Goal: Task Accomplishment & Management: Manage account settings

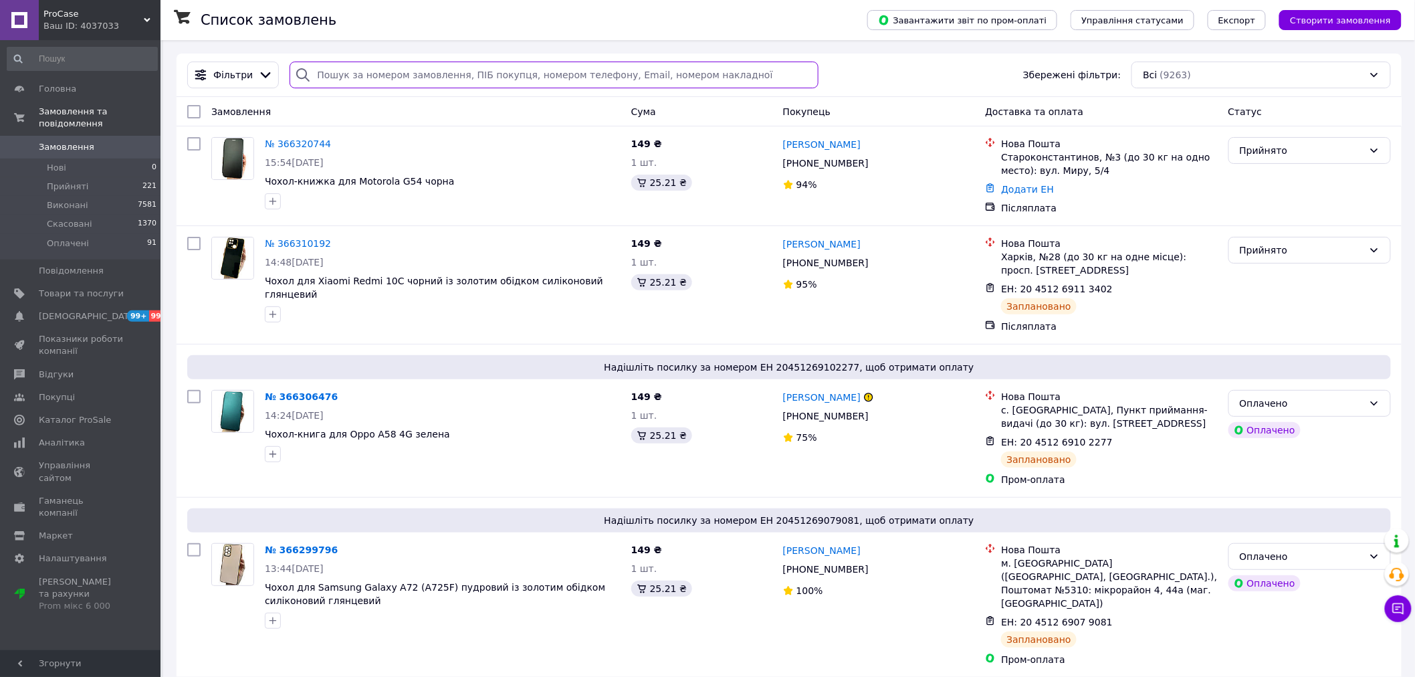
click at [409, 80] on input "search" at bounding box center [554, 75] width 529 height 27
paste input "+380975264985"
click at [409, 80] on input "search" at bounding box center [554, 75] width 529 height 27
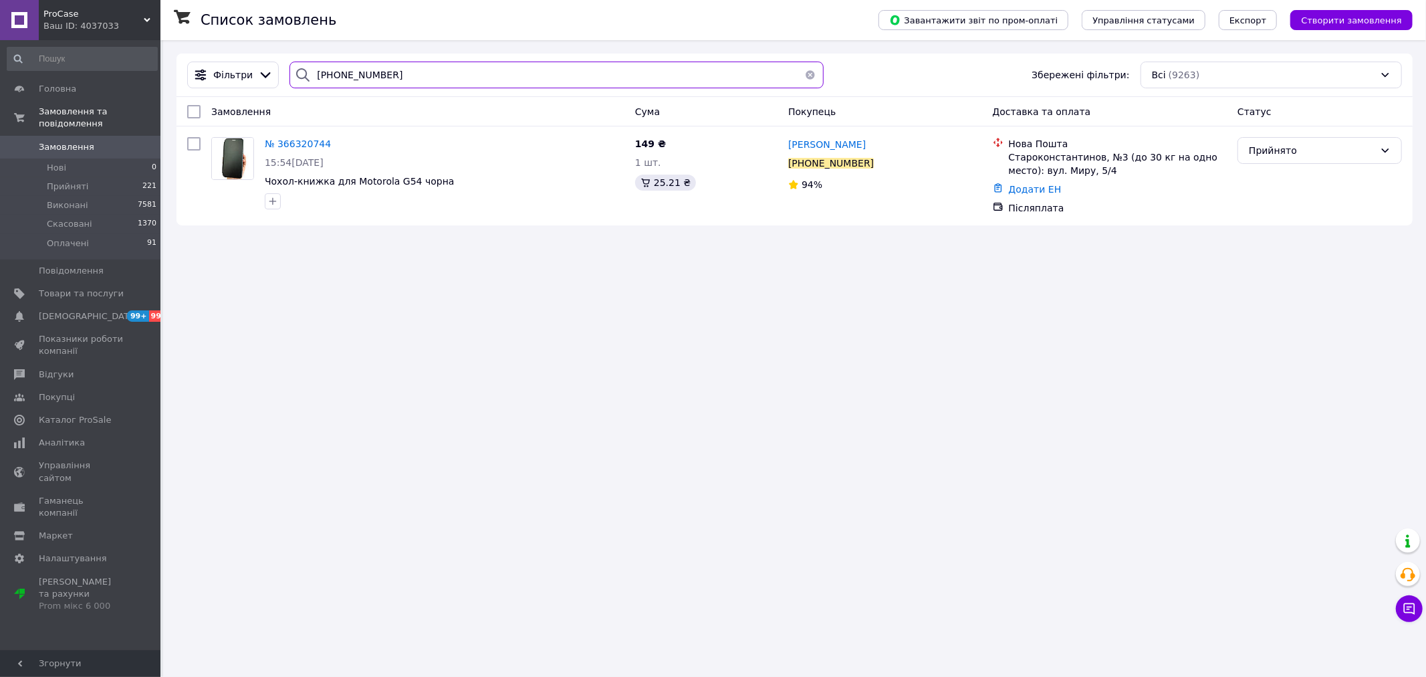
type input "+380975264985"
click at [1009, 188] on link "Додати ЕН" at bounding box center [1035, 189] width 53 height 11
drag, startPoint x: 970, startPoint y: 246, endPoint x: 1015, endPoint y: 284, distance: 58.8
click at [970, 248] on input "Додати ЕН" at bounding box center [953, 244] width 179 height 27
paste input "20451269158157"
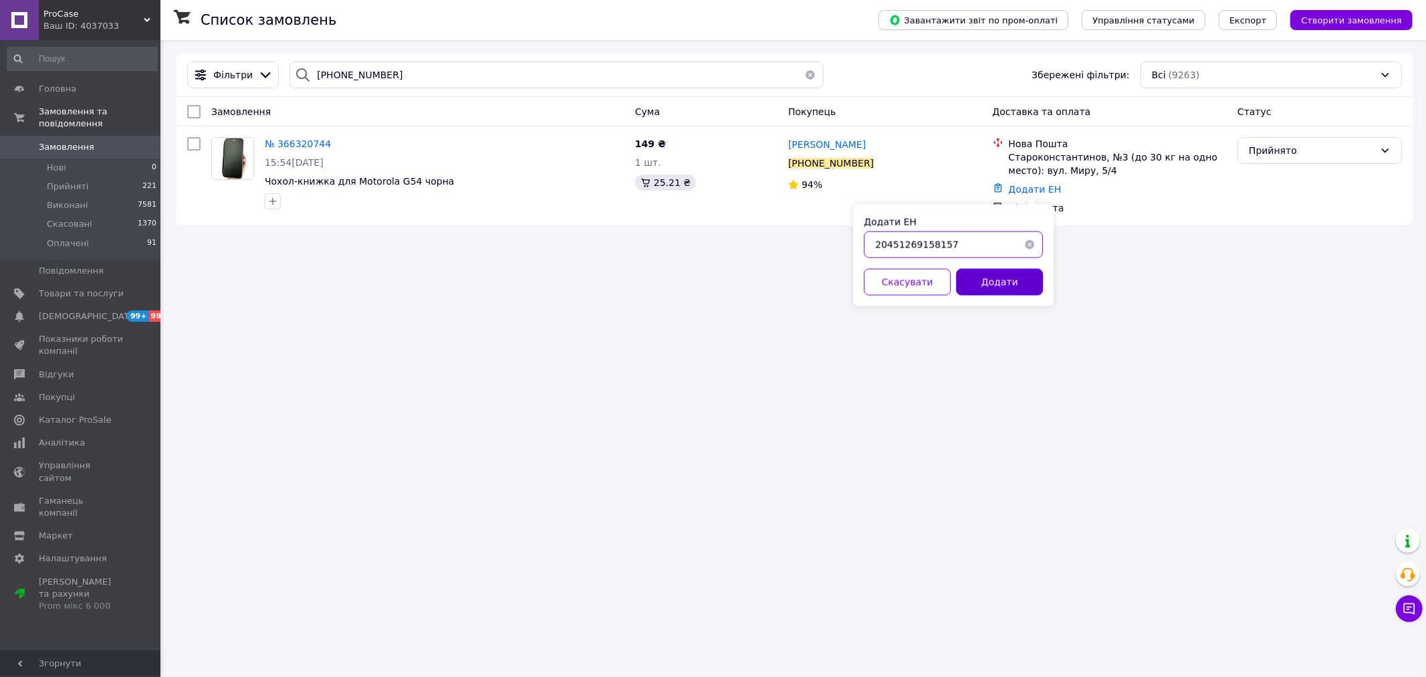
type input "20451269158157"
click at [1015, 284] on button "Додати" at bounding box center [999, 282] width 87 height 27
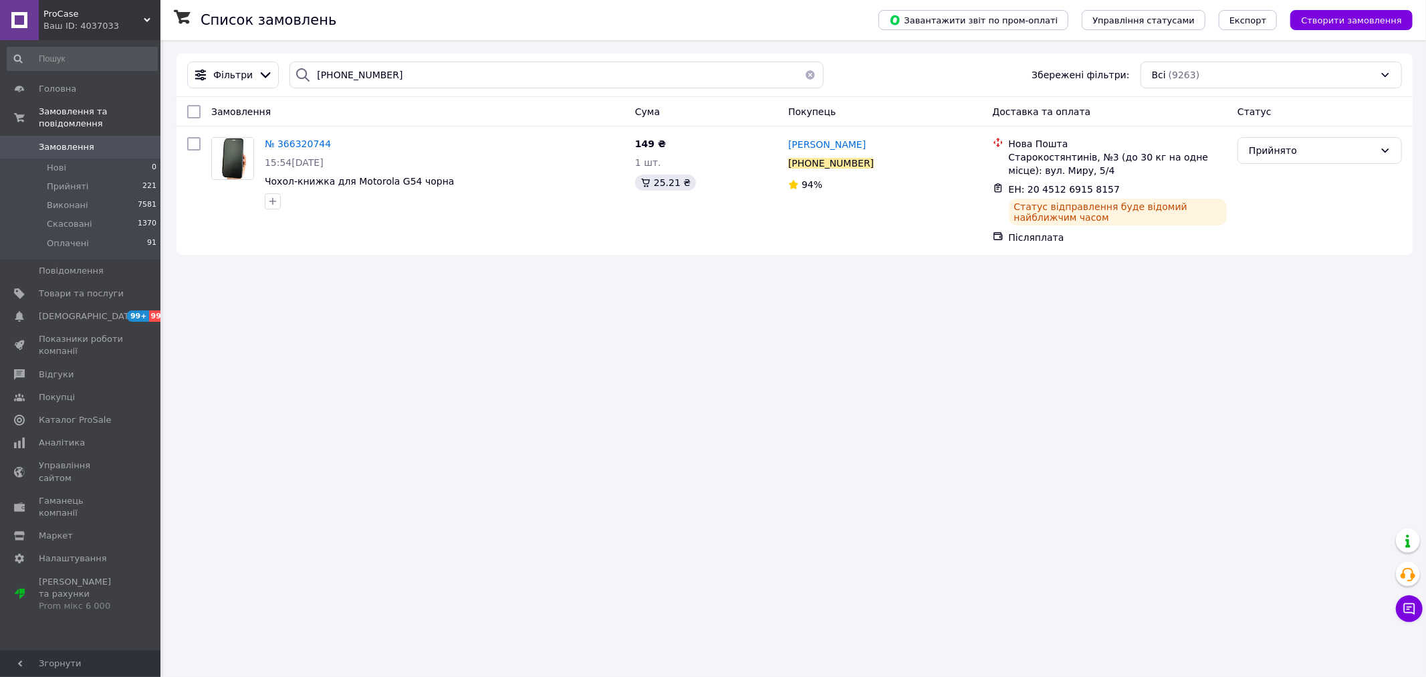
click at [805, 427] on div "Список замовлень Завантажити звіт по пром-оплаті Управління статусами Експорт С…" at bounding box center [794, 338] width 1263 height 677
click at [102, 142] on link "Замовлення 0" at bounding box center [82, 147] width 165 height 23
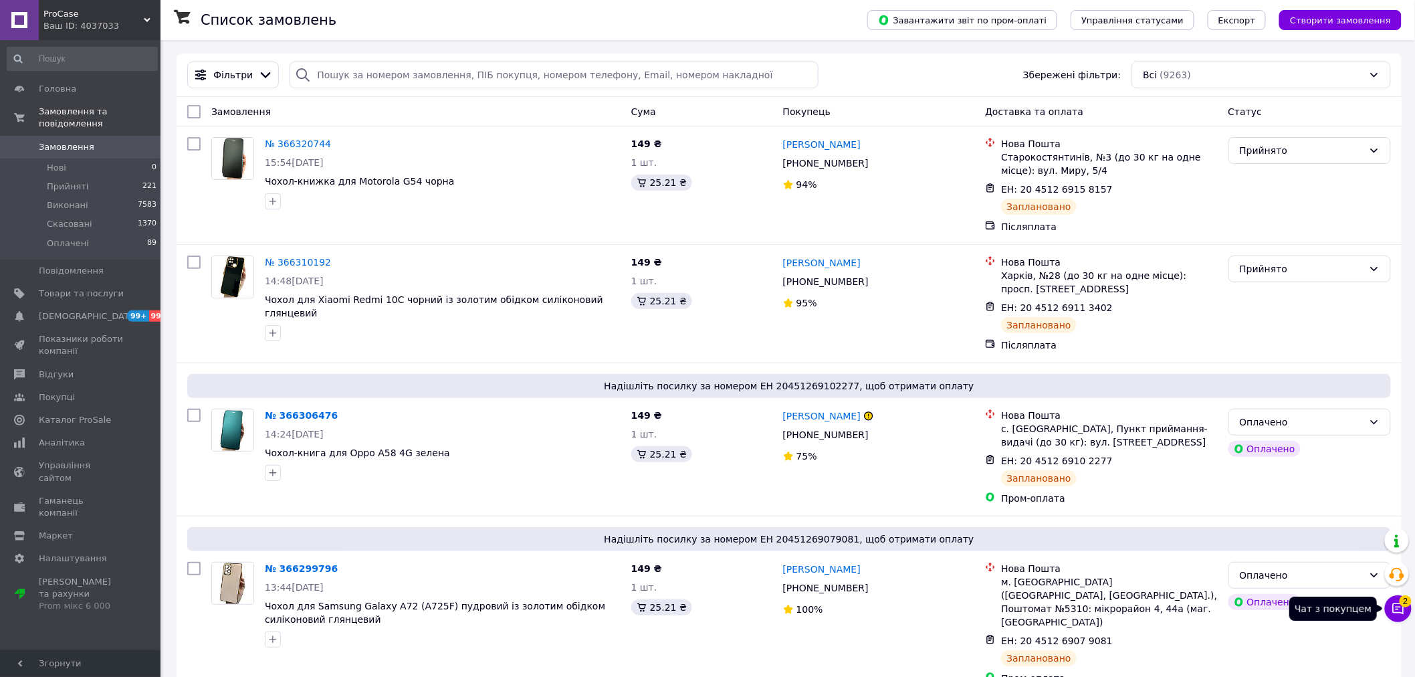
drag, startPoint x: 1398, startPoint y: 617, endPoint x: 1398, endPoint y: 599, distance: 17.4
click at [1398, 616] on button "Чат з покупцем 2" at bounding box center [1398, 608] width 27 height 27
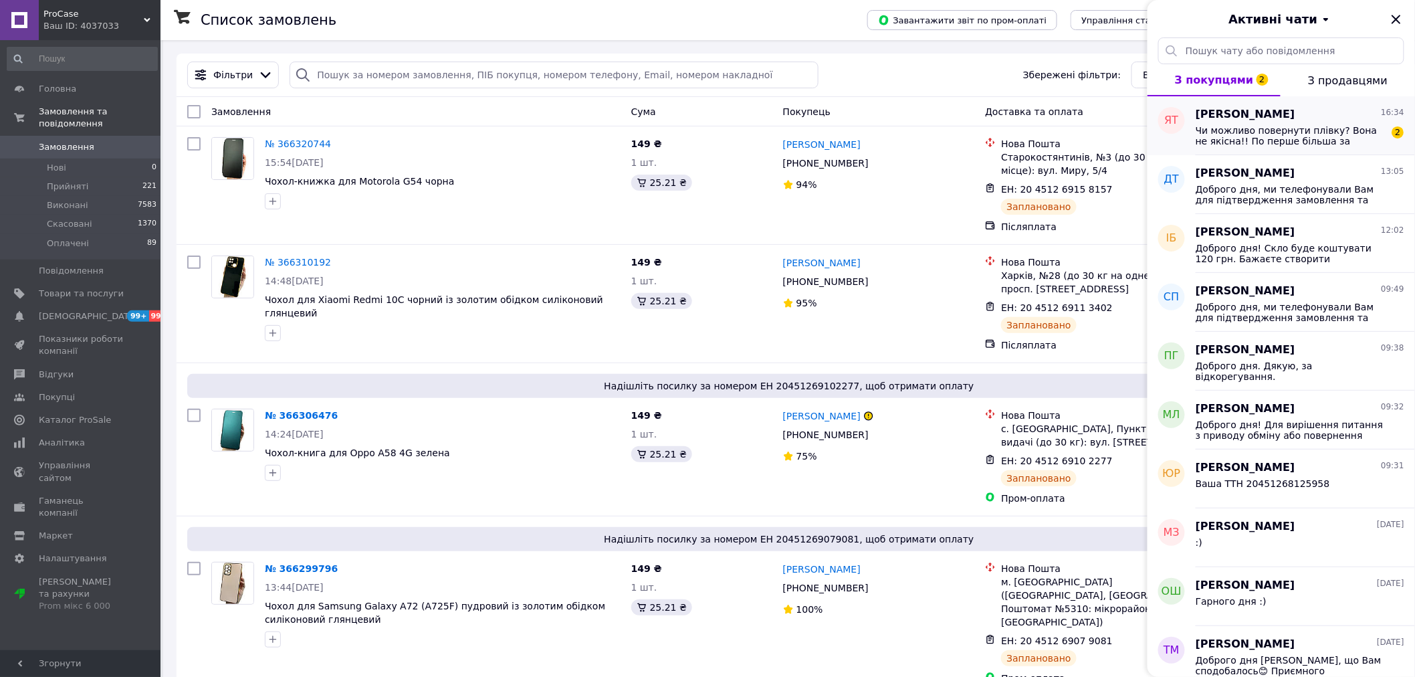
click at [1253, 143] on span "Чи можливо повернути плівку? Вона не якісна!! По перше більша за розмір екрану …" at bounding box center [1291, 135] width 190 height 21
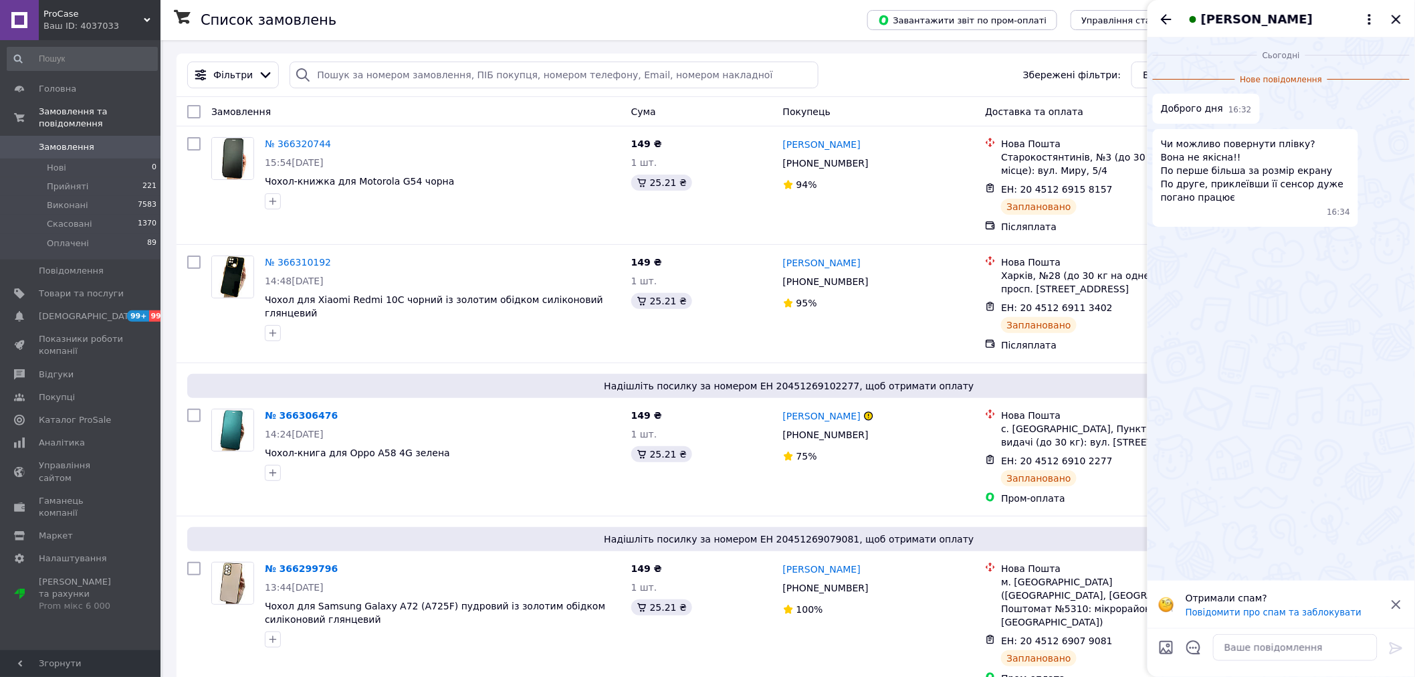
click at [1231, 16] on span "[PERSON_NAME]" at bounding box center [1257, 19] width 112 height 17
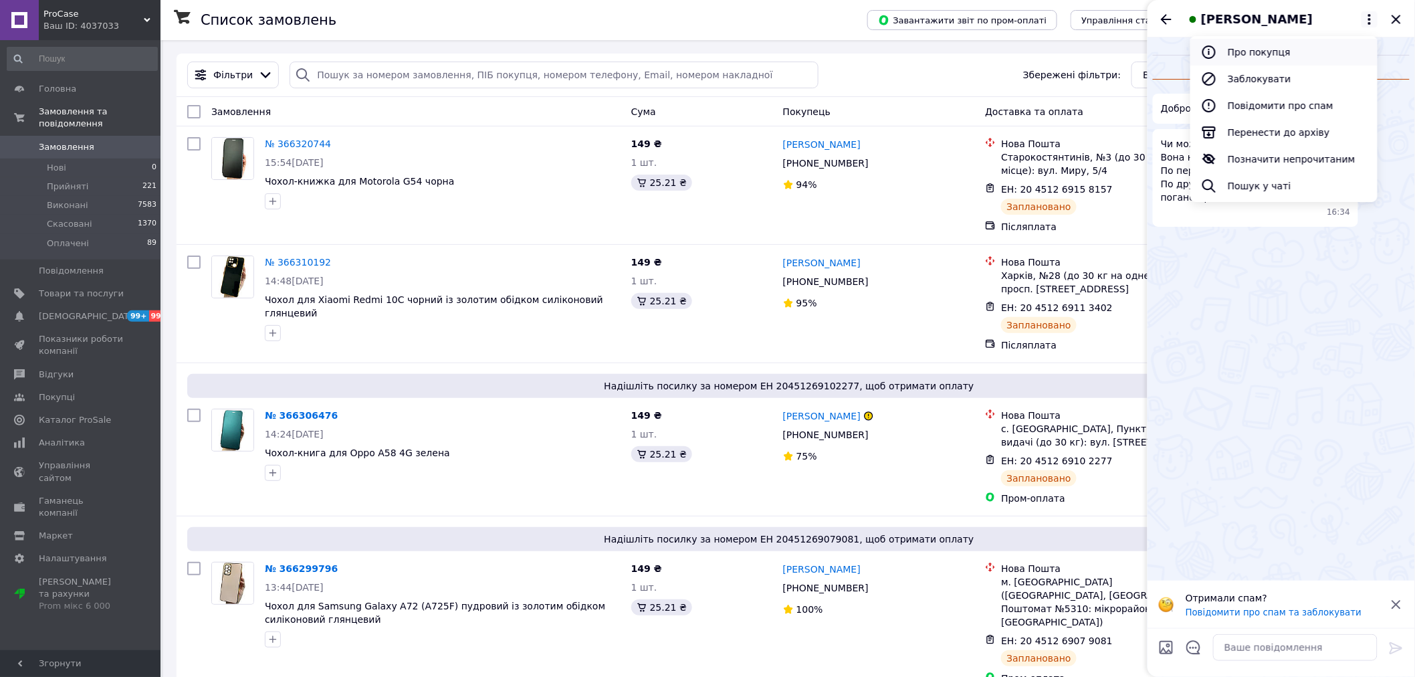
click at [1267, 48] on button "Про покупця" at bounding box center [1283, 52] width 187 height 27
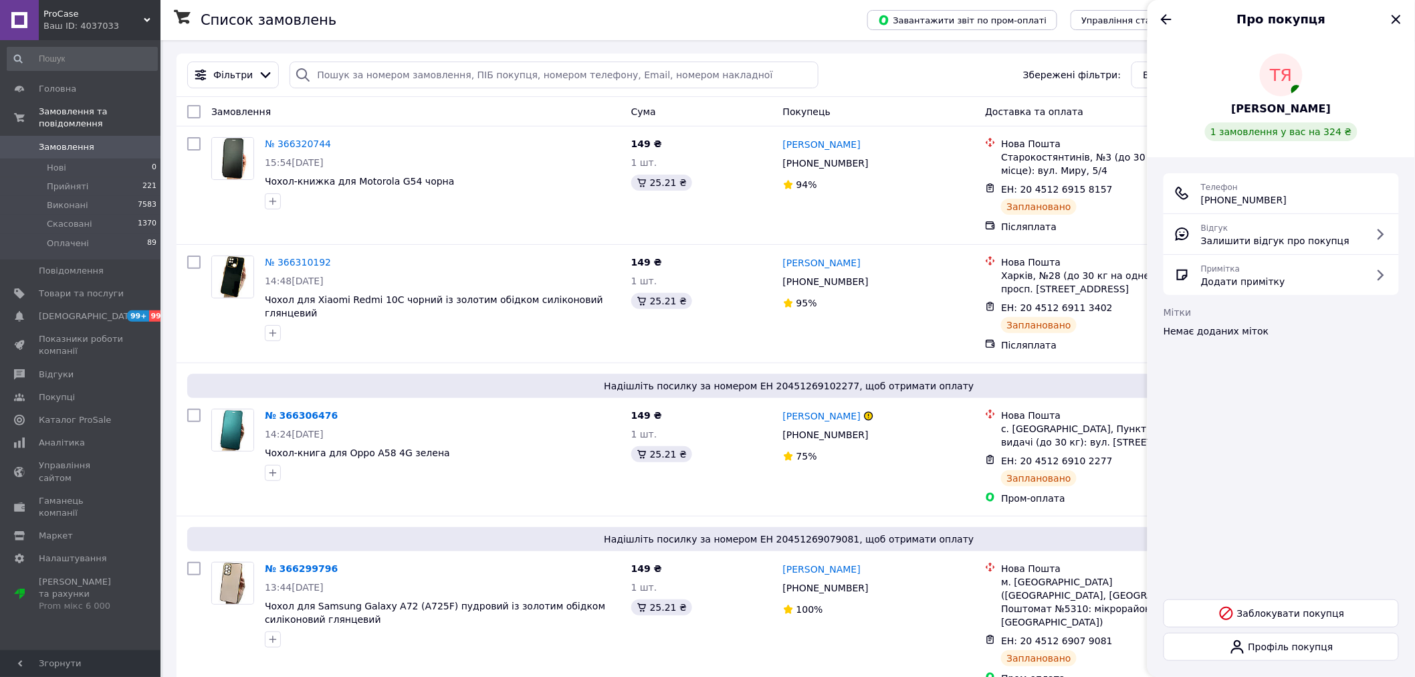
click at [1267, 190] on div "Телефон [PHONE_NUMBER]" at bounding box center [1244, 193] width 86 height 27
click at [1275, 199] on span "[PHONE_NUMBER]" at bounding box center [1244, 199] width 86 height 13
copy ul "[PHONE_NUMBER]"
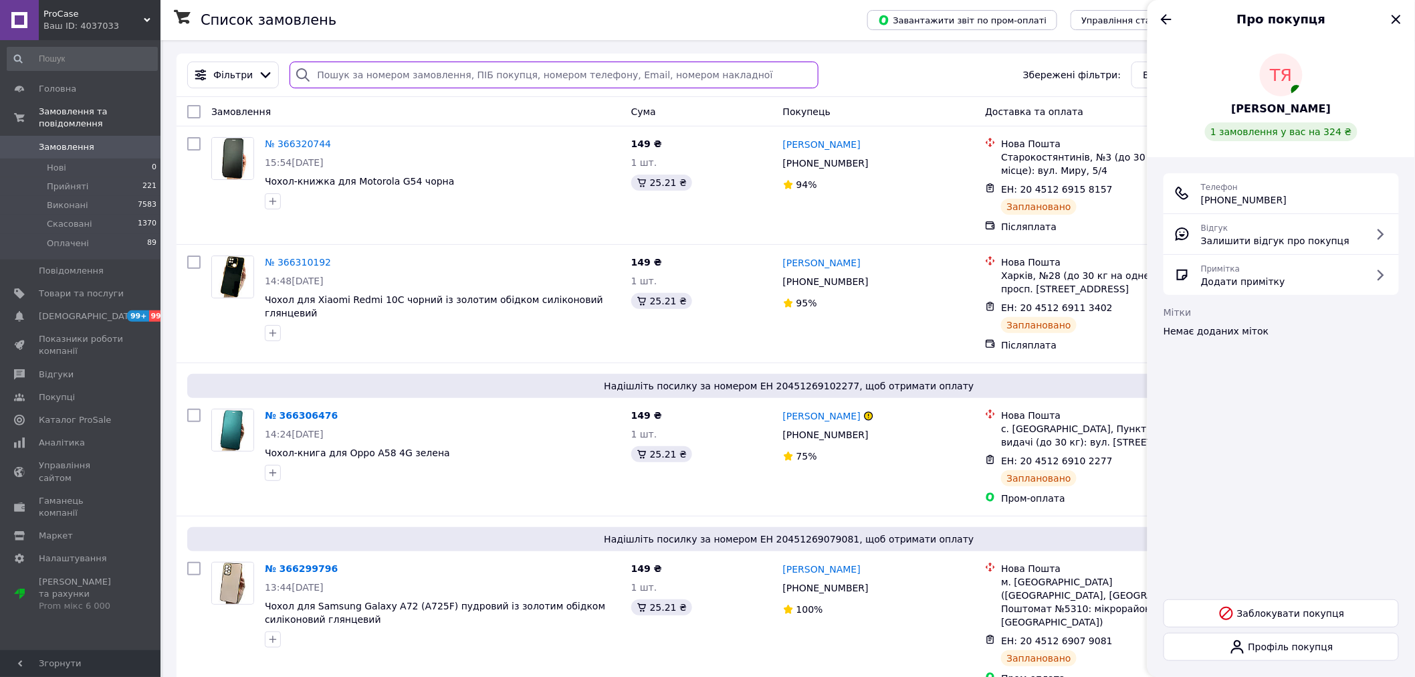
click at [482, 70] on input "search" at bounding box center [554, 75] width 529 height 27
paste input "[PHONE_NUMBER]"
type input "[PHONE_NUMBER]"
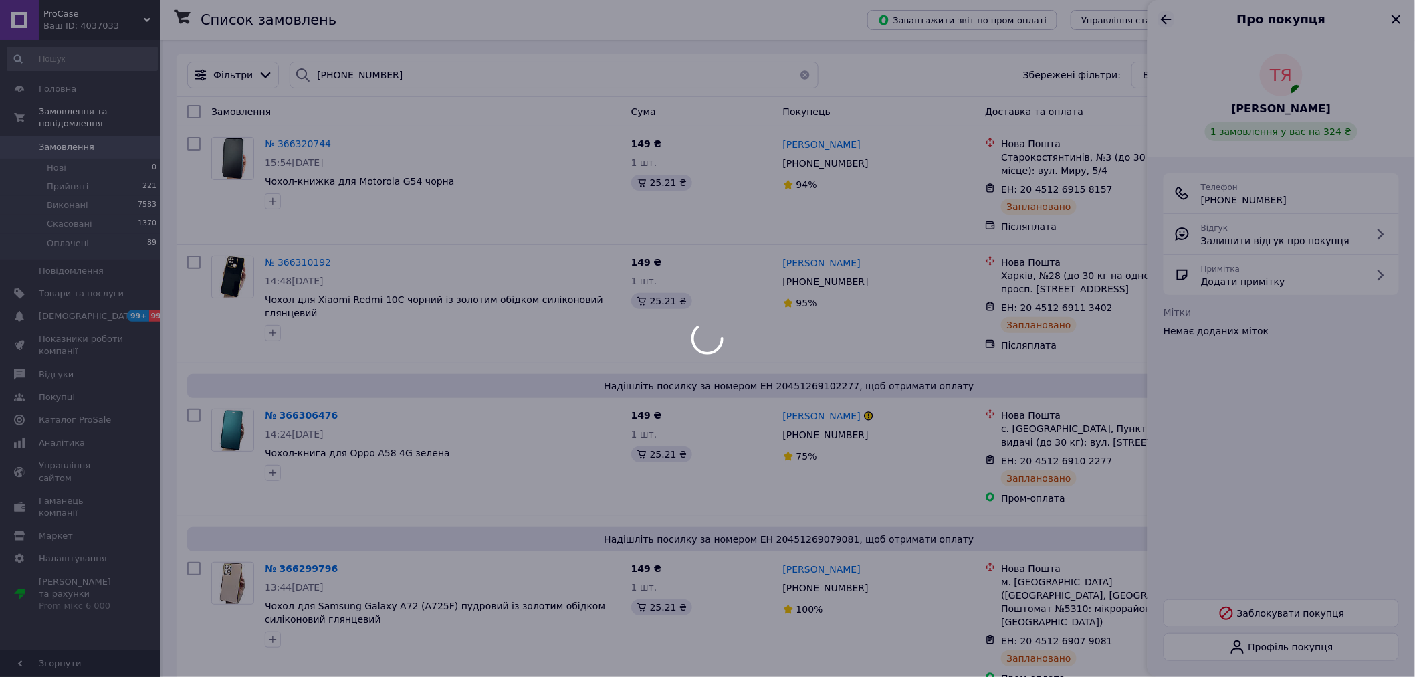
click at [1159, 13] on icon "Назад" at bounding box center [1166, 19] width 16 height 16
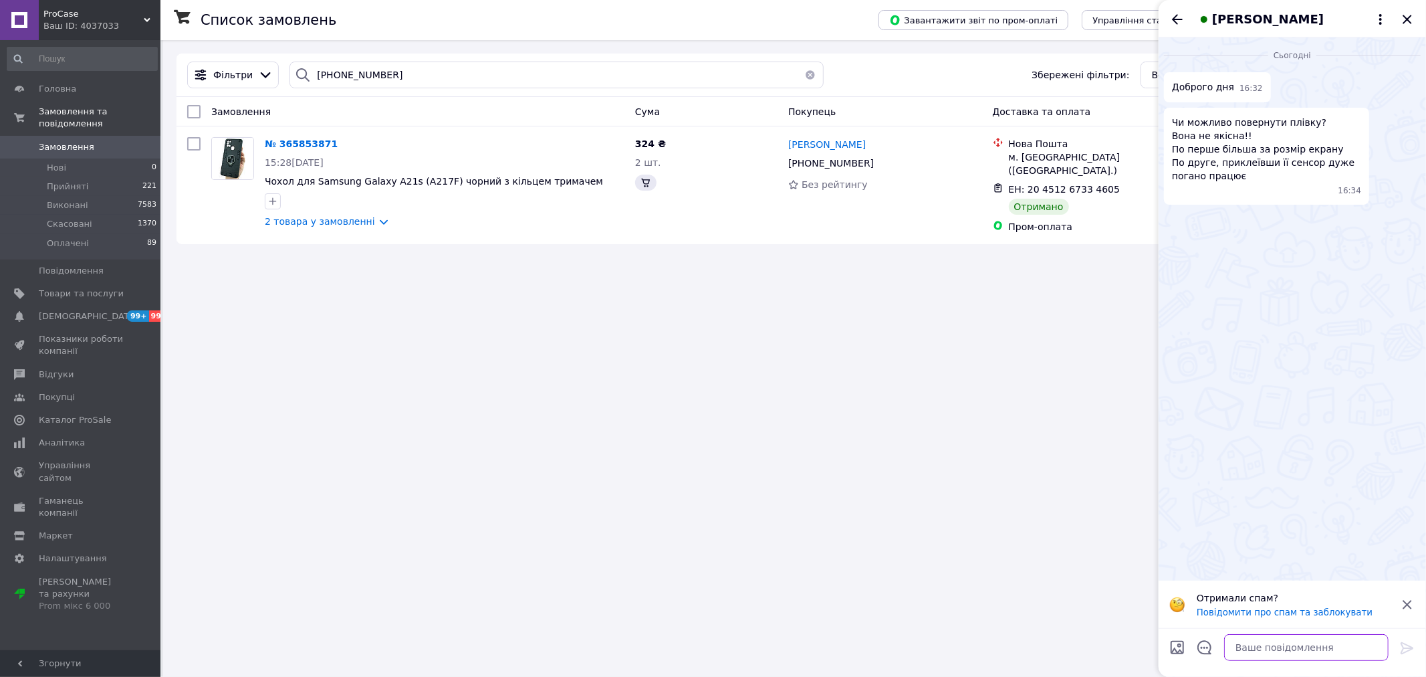
click at [1245, 642] on textarea at bounding box center [1307, 647] width 165 height 27
click at [335, 212] on div at bounding box center [444, 201] width 365 height 21
click at [338, 217] on link "2 товара у замовленні" at bounding box center [320, 221] width 110 height 11
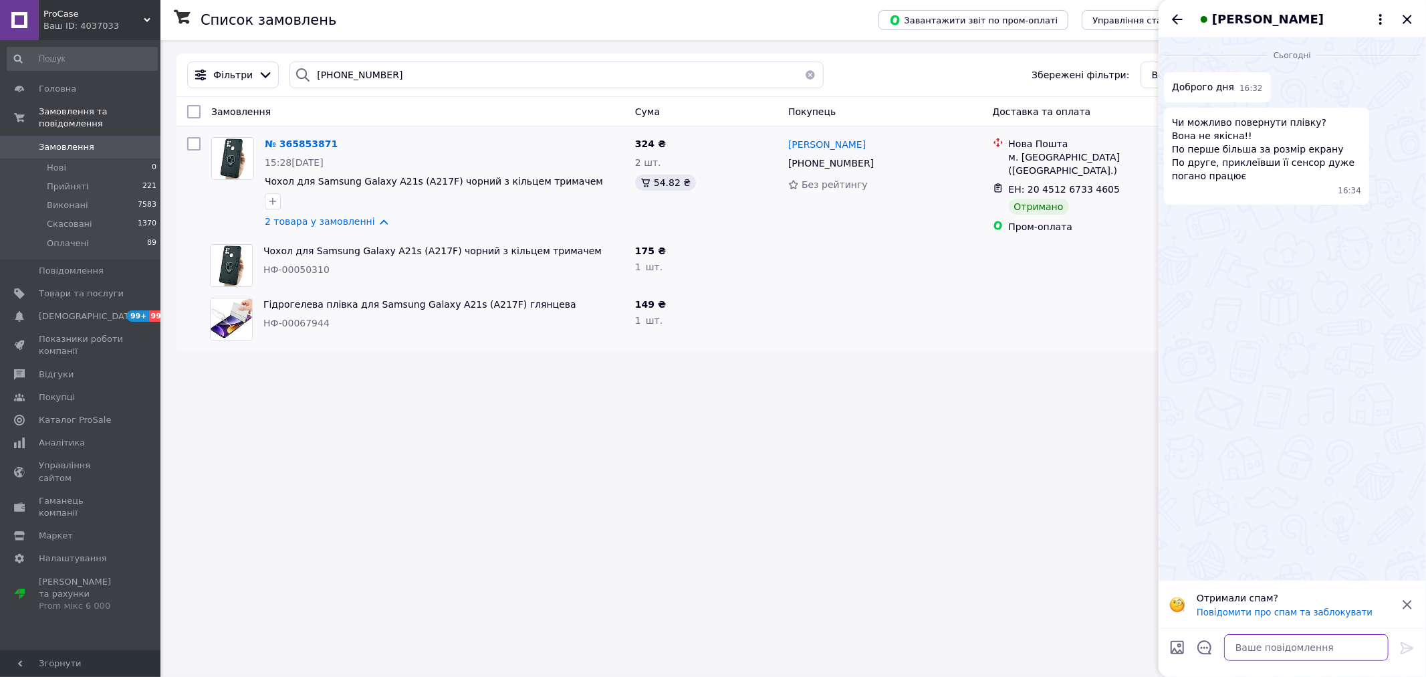
click at [1259, 649] on textarea at bounding box center [1307, 647] width 165 height 27
drag, startPoint x: 1190, startPoint y: 649, endPoint x: 1133, endPoint y: 647, distance: 57.5
click at [1133, 647] on body "ProCase Ваш ID: 4037033 Сайт ProCase Кабінет покупця Перевірити стан системи Ст…" at bounding box center [713, 338] width 1426 height 677
paste textarea "Для вирішення питання з приводу обміну або повернення товару, напишіть будь лас…"
type textarea "Доброго дня! Для вирішення питання з приводу обміну або повернення товару, напи…"
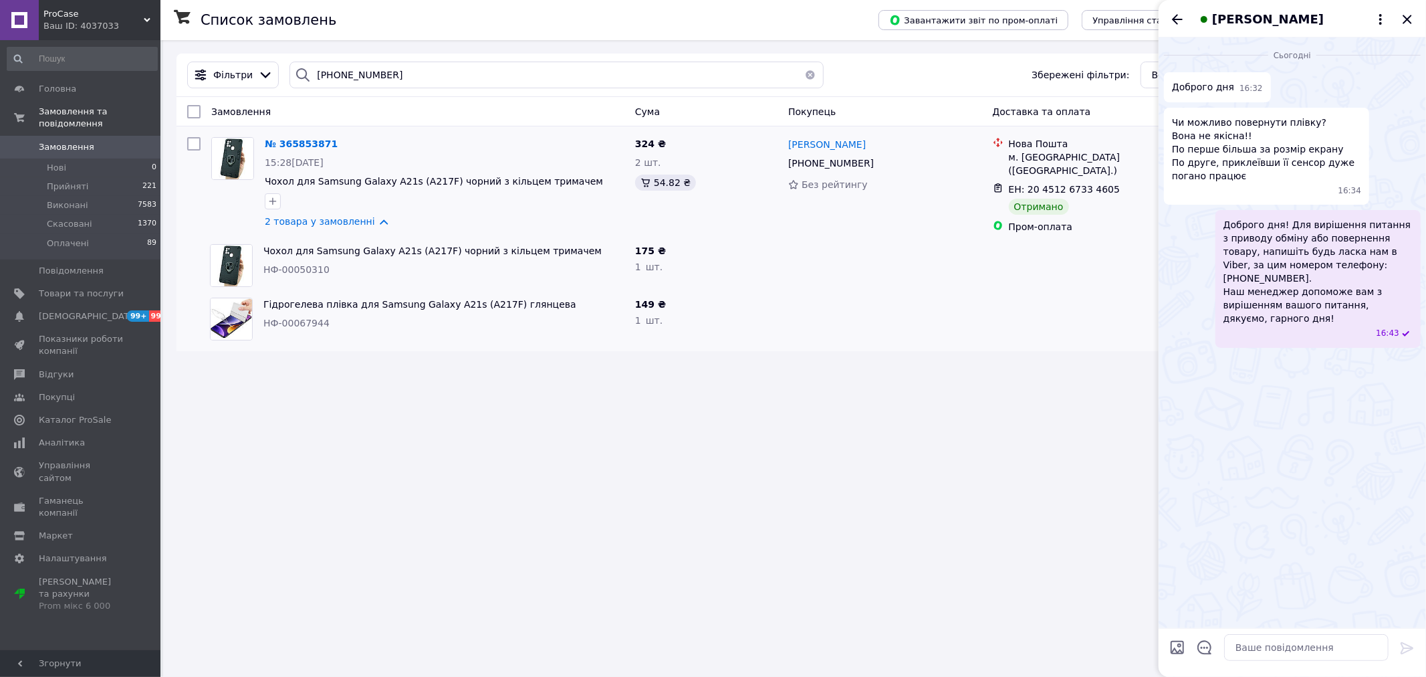
click at [1418, 17] on div "[PERSON_NAME]" at bounding box center [1293, 18] width 268 height 37
click at [1407, 17] on icon "Закрити" at bounding box center [1407, 19] width 9 height 9
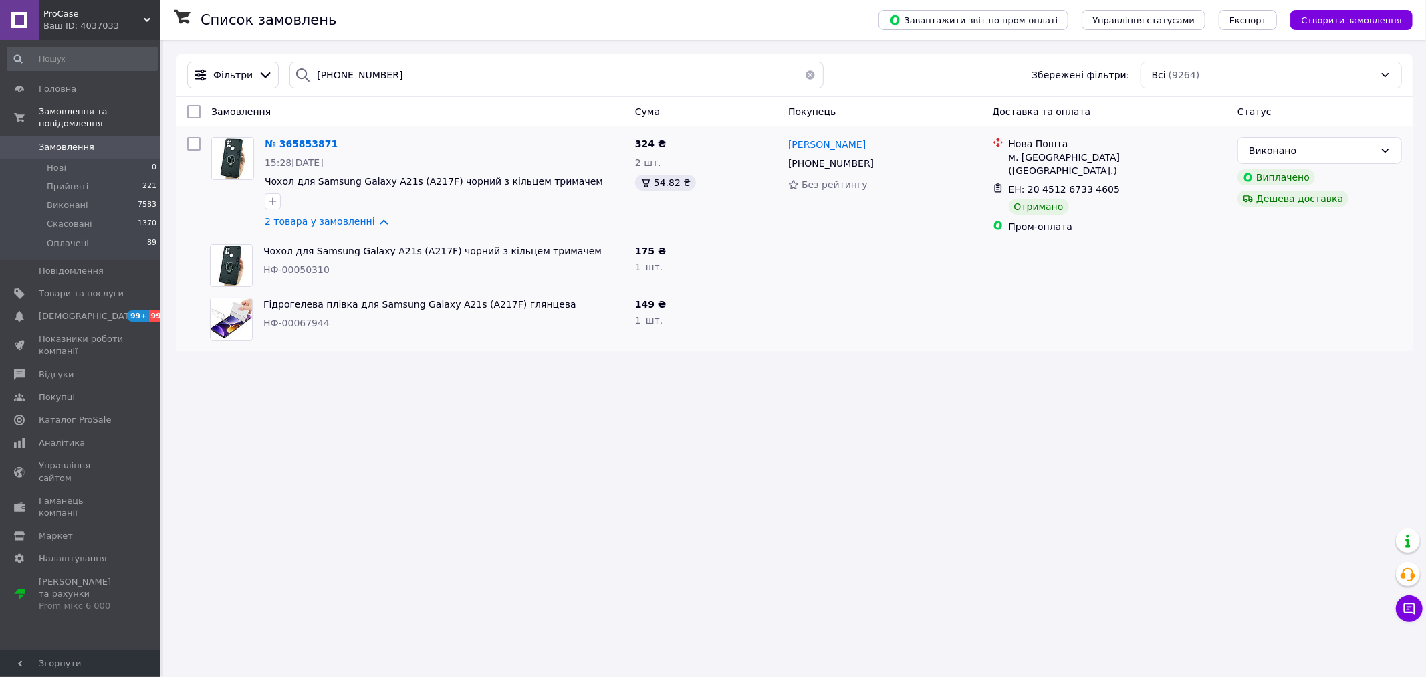
click at [813, 484] on div "Список замовлень Завантажити звіт по пром-оплаті Управління статусами Експорт С…" at bounding box center [794, 338] width 1263 height 677
click at [589, 459] on div "Список замовлень Завантажити звіт по пром-оплаті Управління статусами Експорт С…" at bounding box center [794, 338] width 1263 height 677
click at [1399, 603] on button "Чат з покупцем" at bounding box center [1409, 608] width 27 height 27
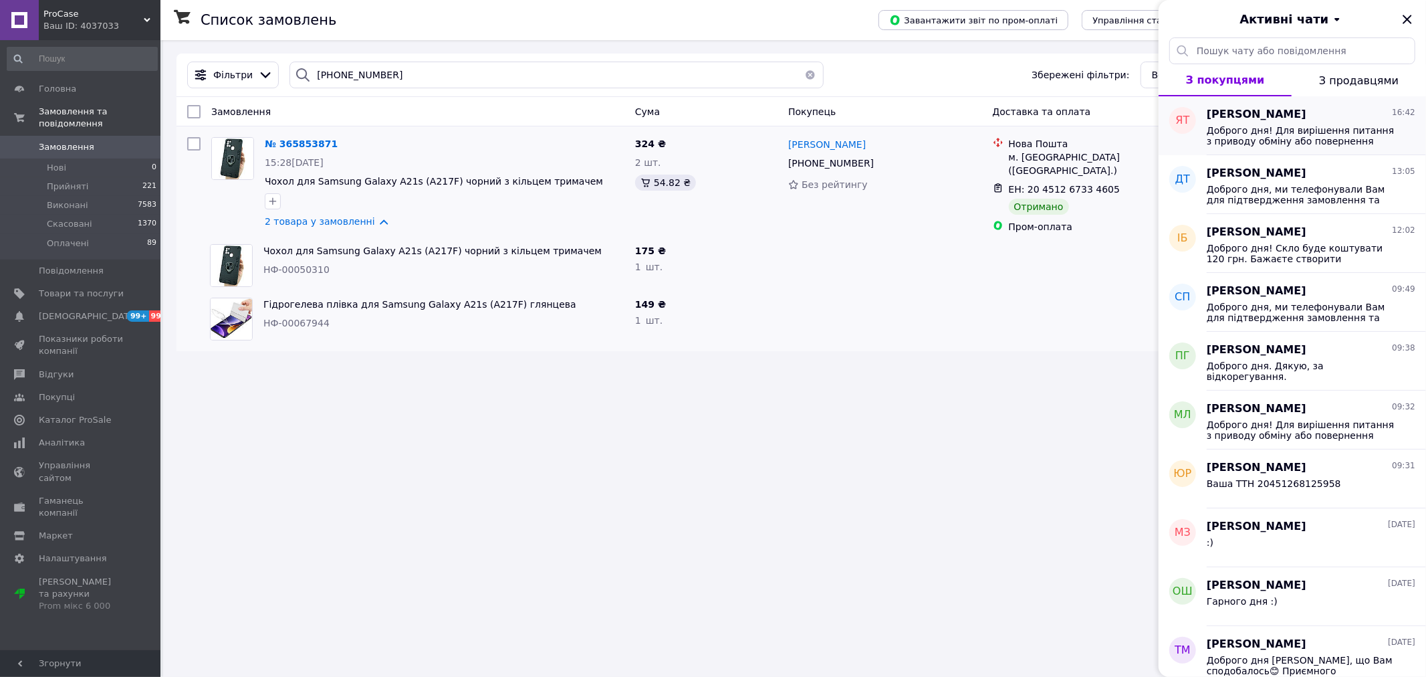
click at [1289, 130] on span "Доброго дня! Для вирішення питання з приводу обміну або повернення товару, напи…" at bounding box center [1302, 135] width 190 height 21
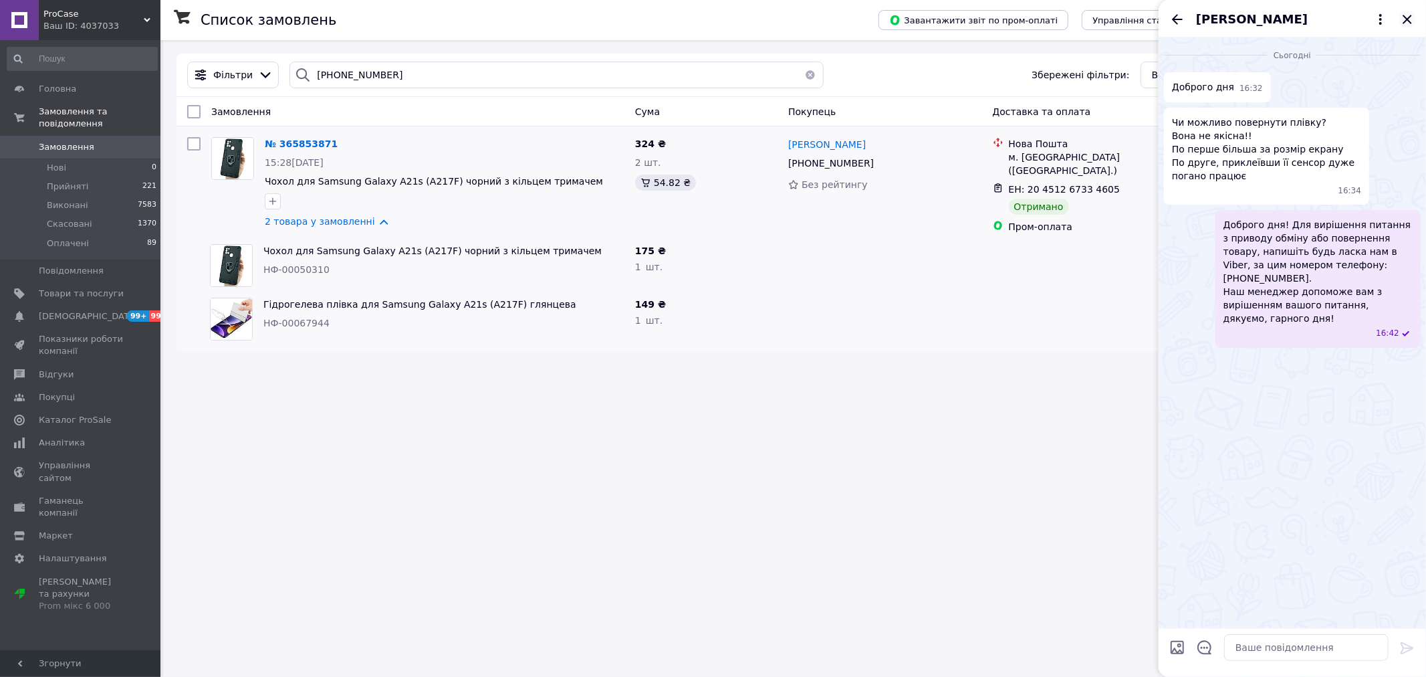
click at [1408, 17] on icon "Закрити" at bounding box center [1407, 19] width 9 height 9
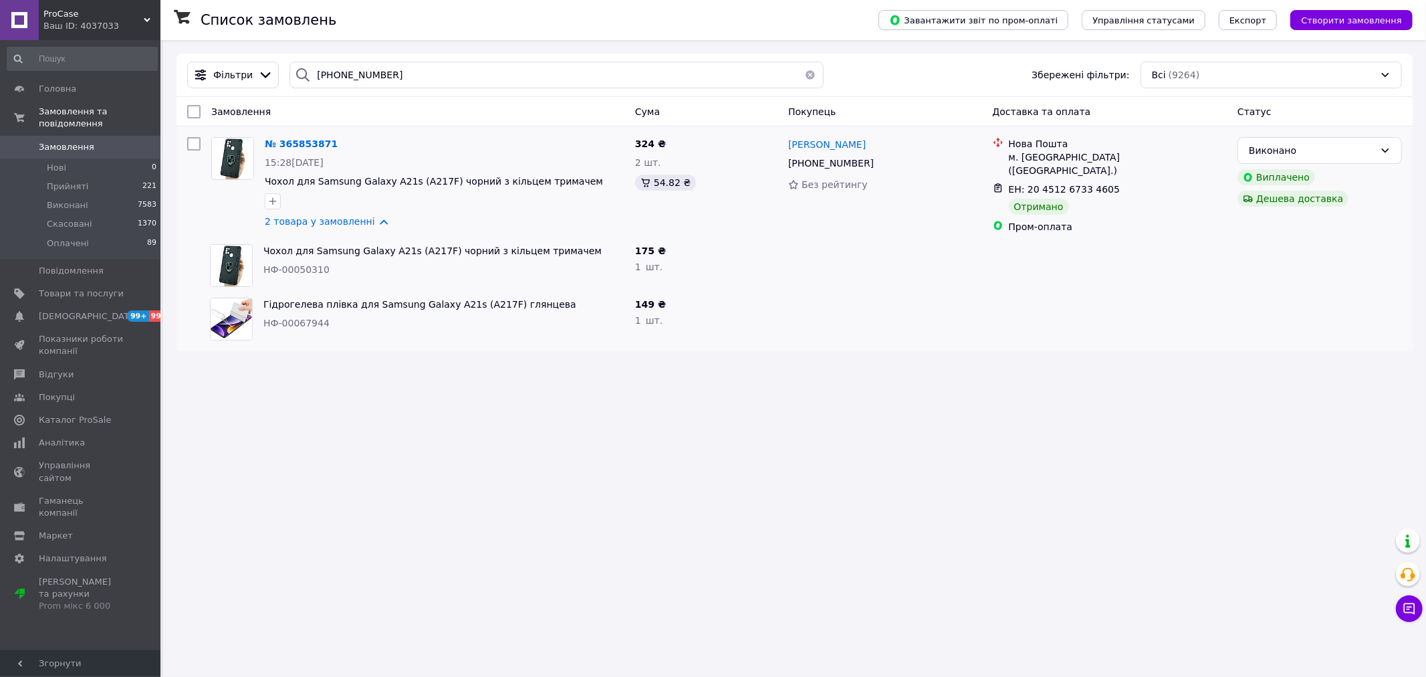
click at [737, 376] on div "Список замовлень Завантажити звіт по пром-оплаті Управління статусами Експорт С…" at bounding box center [794, 338] width 1263 height 677
click at [105, 141] on span "Замовлення" at bounding box center [81, 147] width 85 height 12
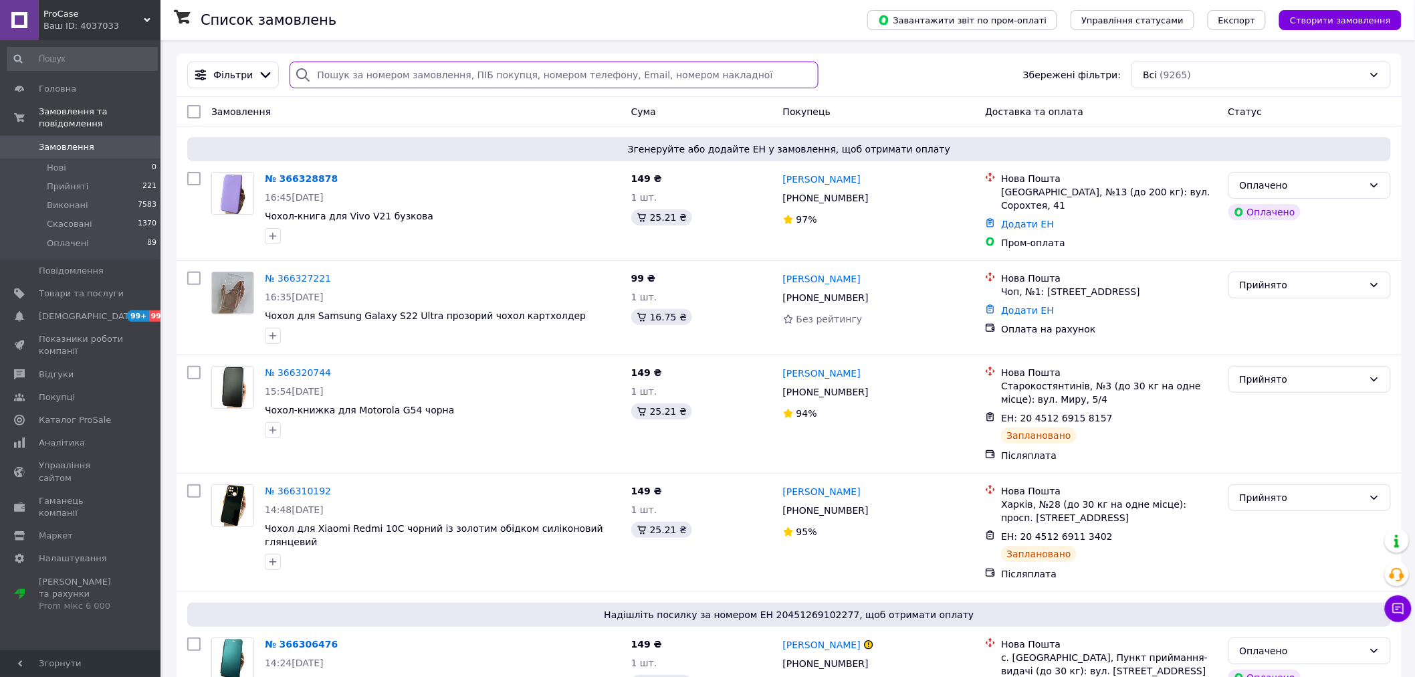
click at [384, 76] on input "search" at bounding box center [554, 75] width 529 height 27
paste input "[PHONE_NUMBER]"
type input "[PHONE_NUMBER]"
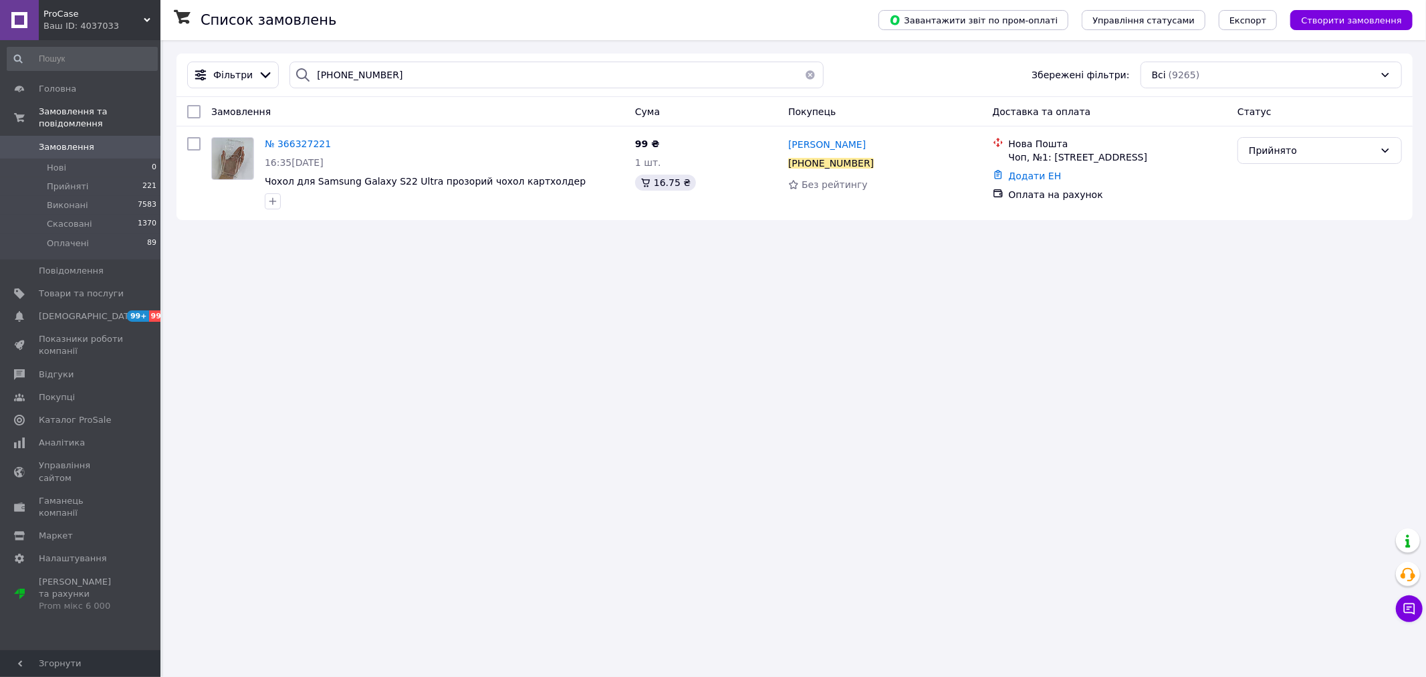
click at [484, 423] on div "Список замовлень Завантажити звіт по пром-оплаті Управління статусами Експорт С…" at bounding box center [794, 338] width 1263 height 677
click at [272, 138] on span "№ 366327221" at bounding box center [298, 143] width 66 height 11
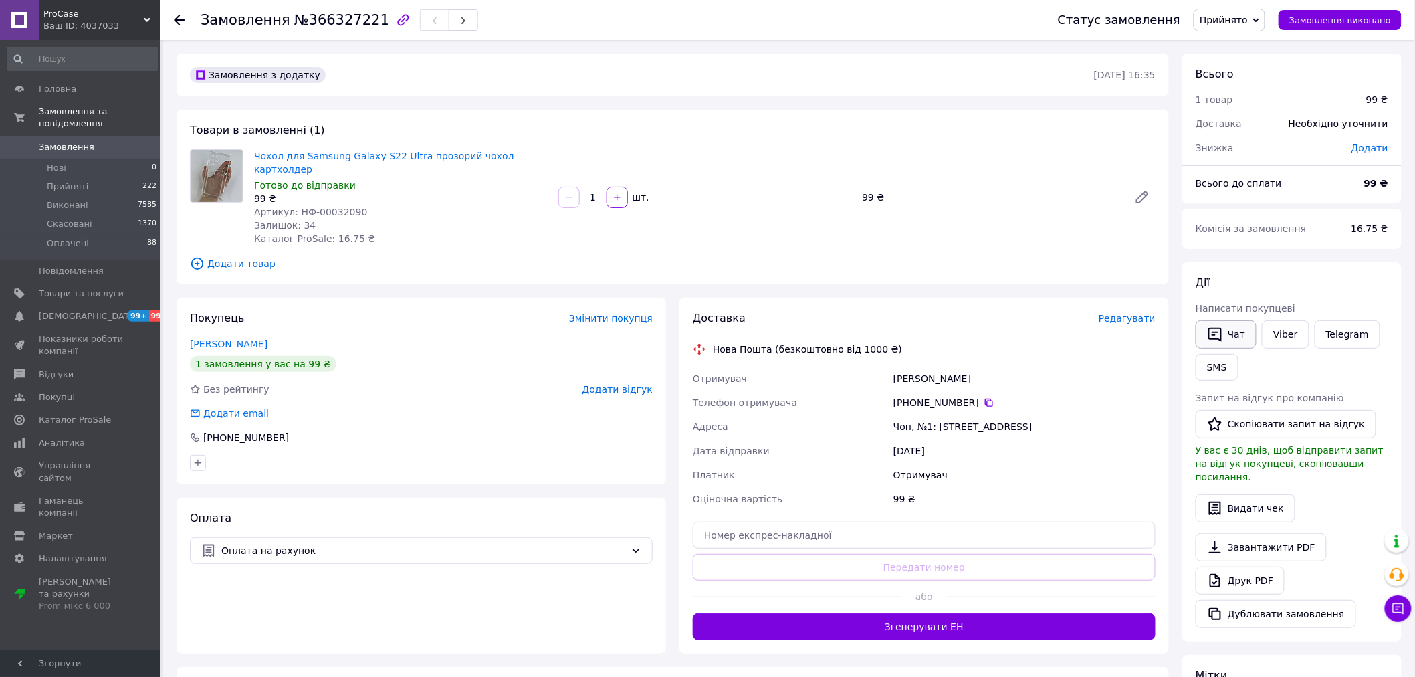
click at [1221, 336] on icon "button" at bounding box center [1214, 335] width 13 height 14
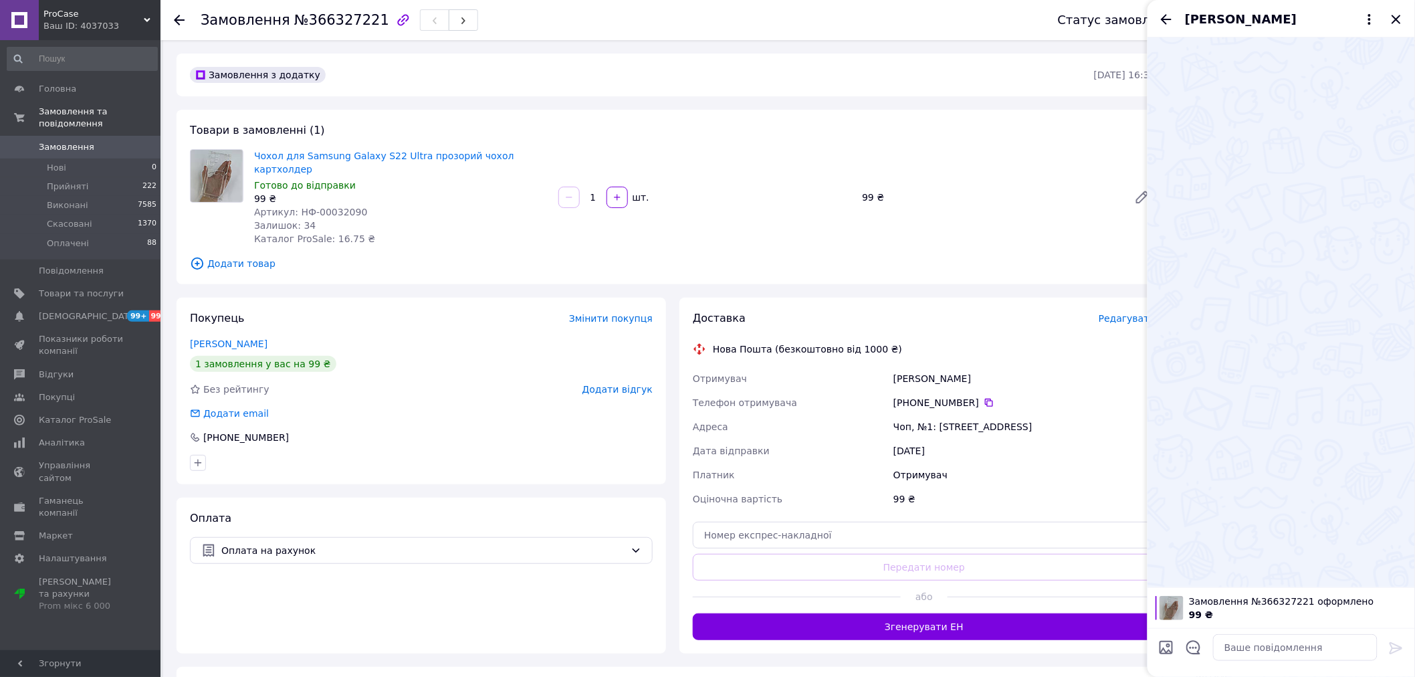
click at [1278, 636] on textarea at bounding box center [1295, 647] width 165 height 27
type textarea "Доброго дня, ми телефонували Вам для підтвердження замовлення та уточнення дета…"
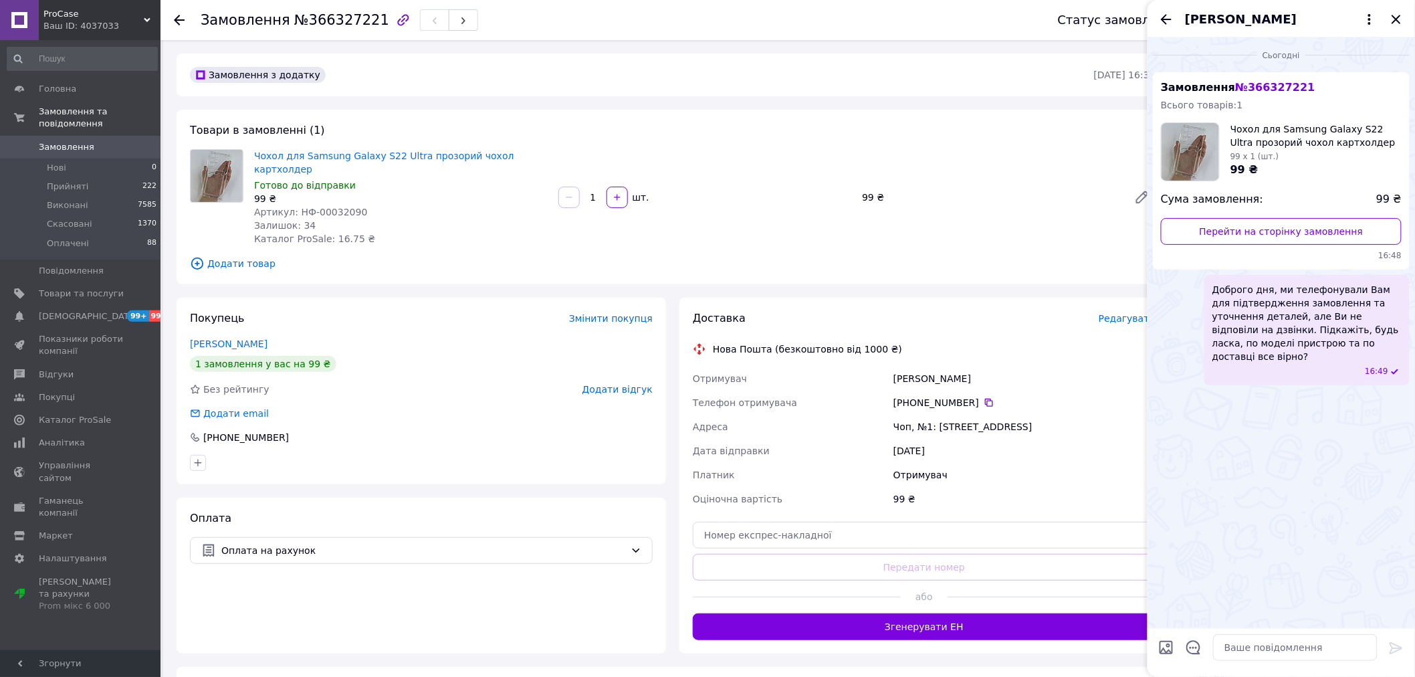
drag, startPoint x: 1394, startPoint y: 22, endPoint x: 1301, endPoint y: 90, distance: 115.8
click at [1394, 22] on icon "Закрити" at bounding box center [1396, 19] width 9 height 9
